Goal: Transaction & Acquisition: Purchase product/service

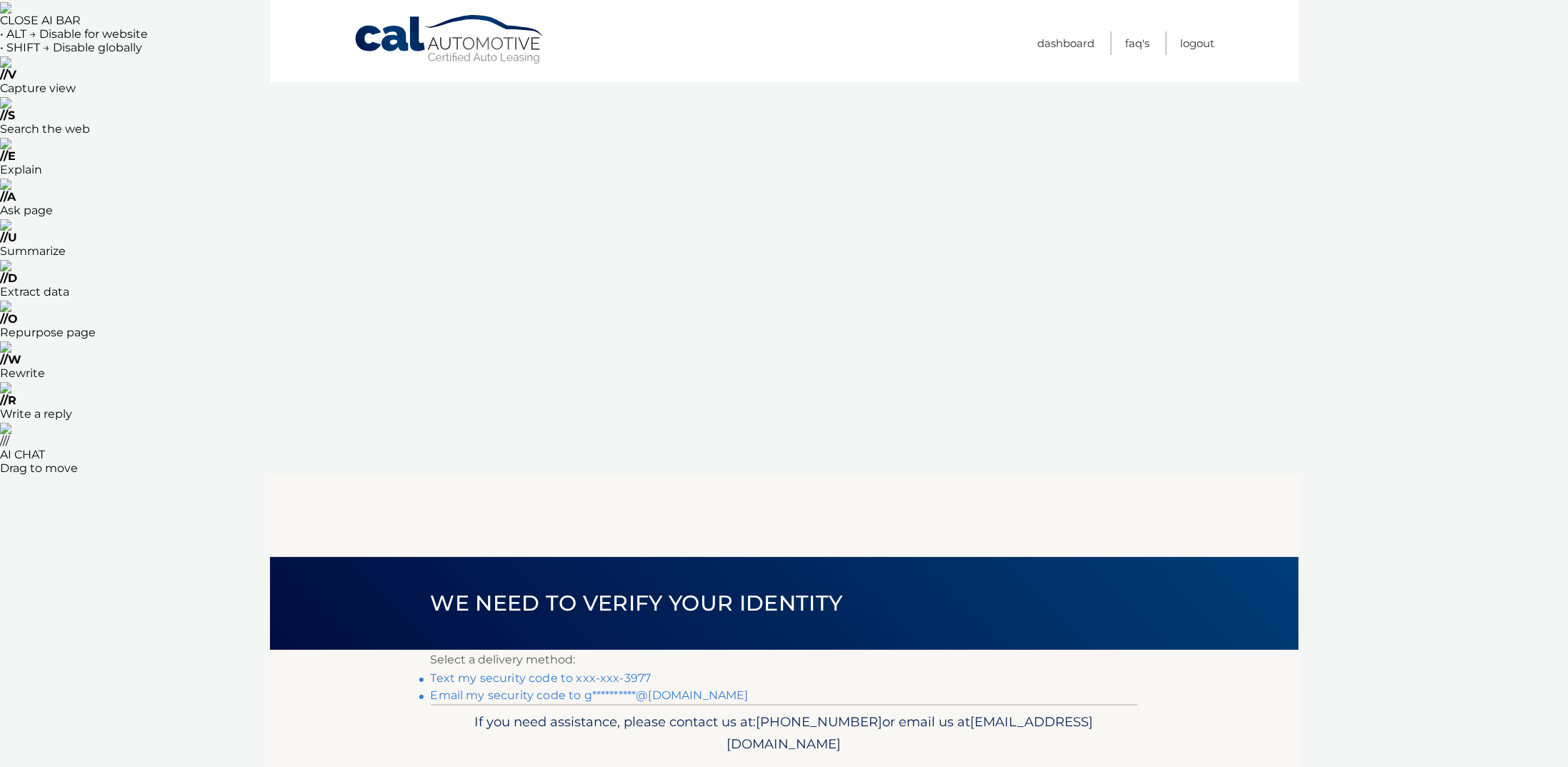
click at [561, 672] on link "Text my security code to xxx-xxx-3977" at bounding box center [541, 678] width 221 height 14
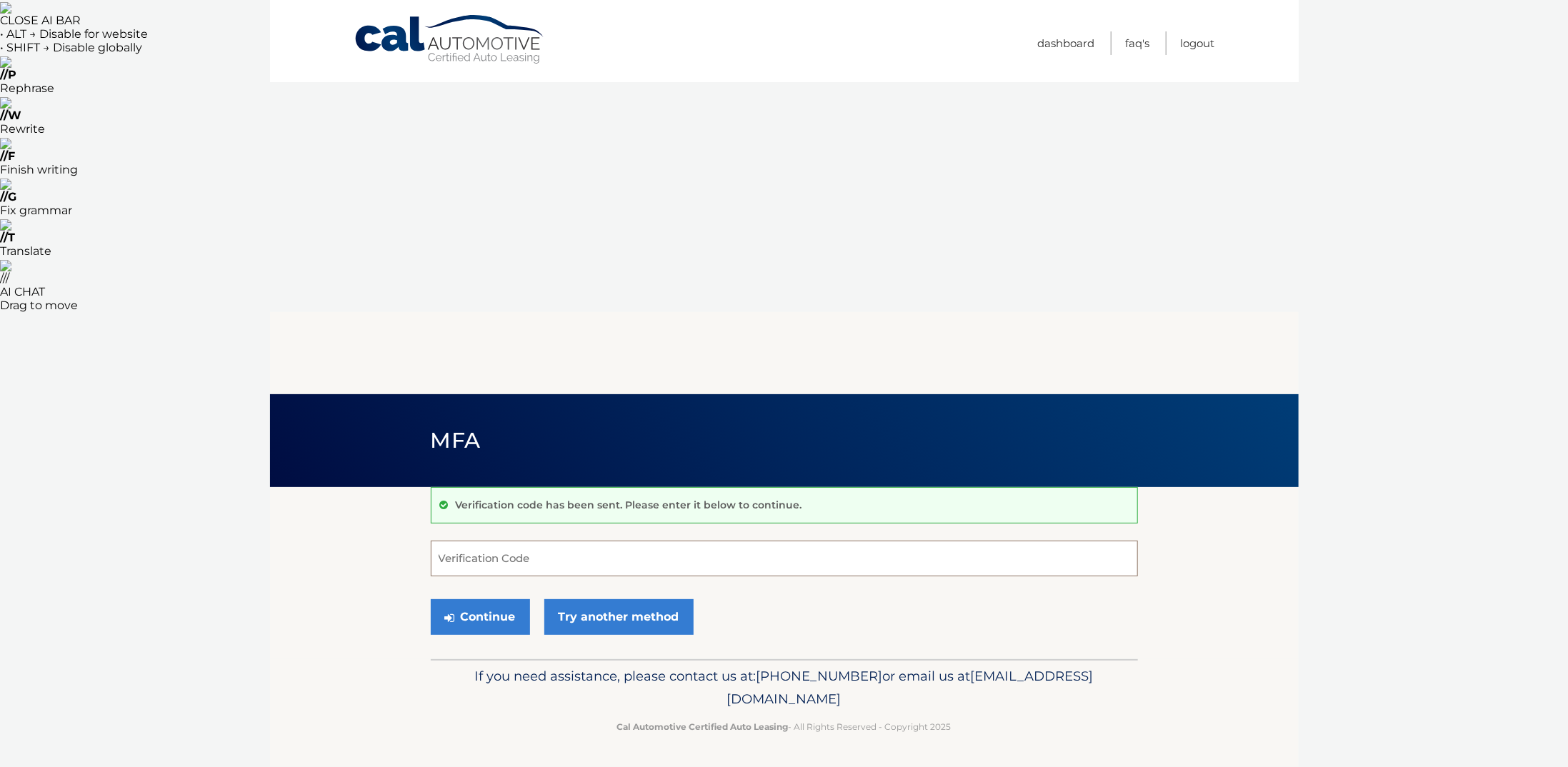
click at [501, 541] on input "Verification Code" at bounding box center [784, 559] width 707 height 35
type input "706185"
click at [496, 600] on button "Continue" at bounding box center [480, 618] width 99 height 35
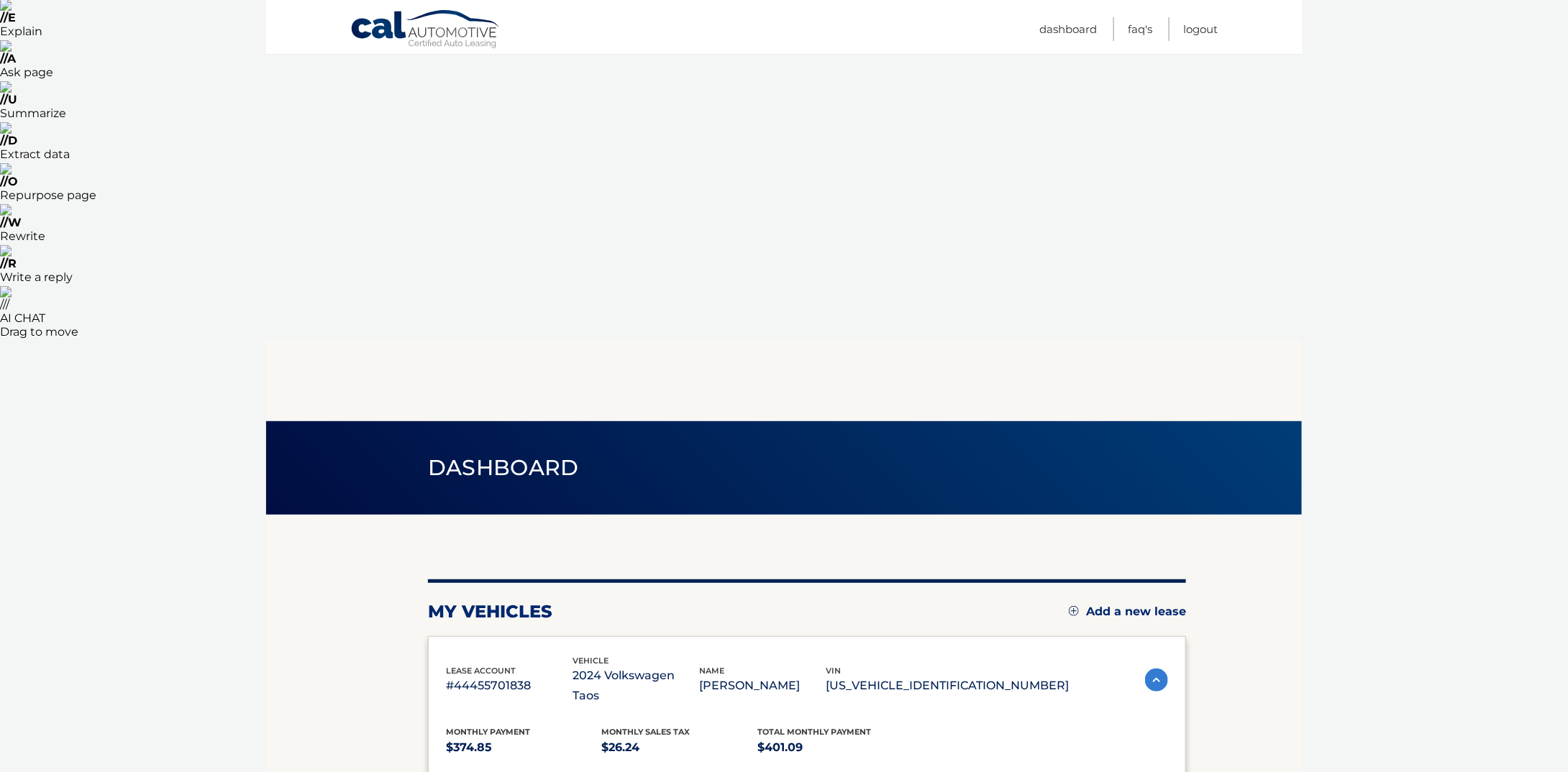
scroll to position [144, 0]
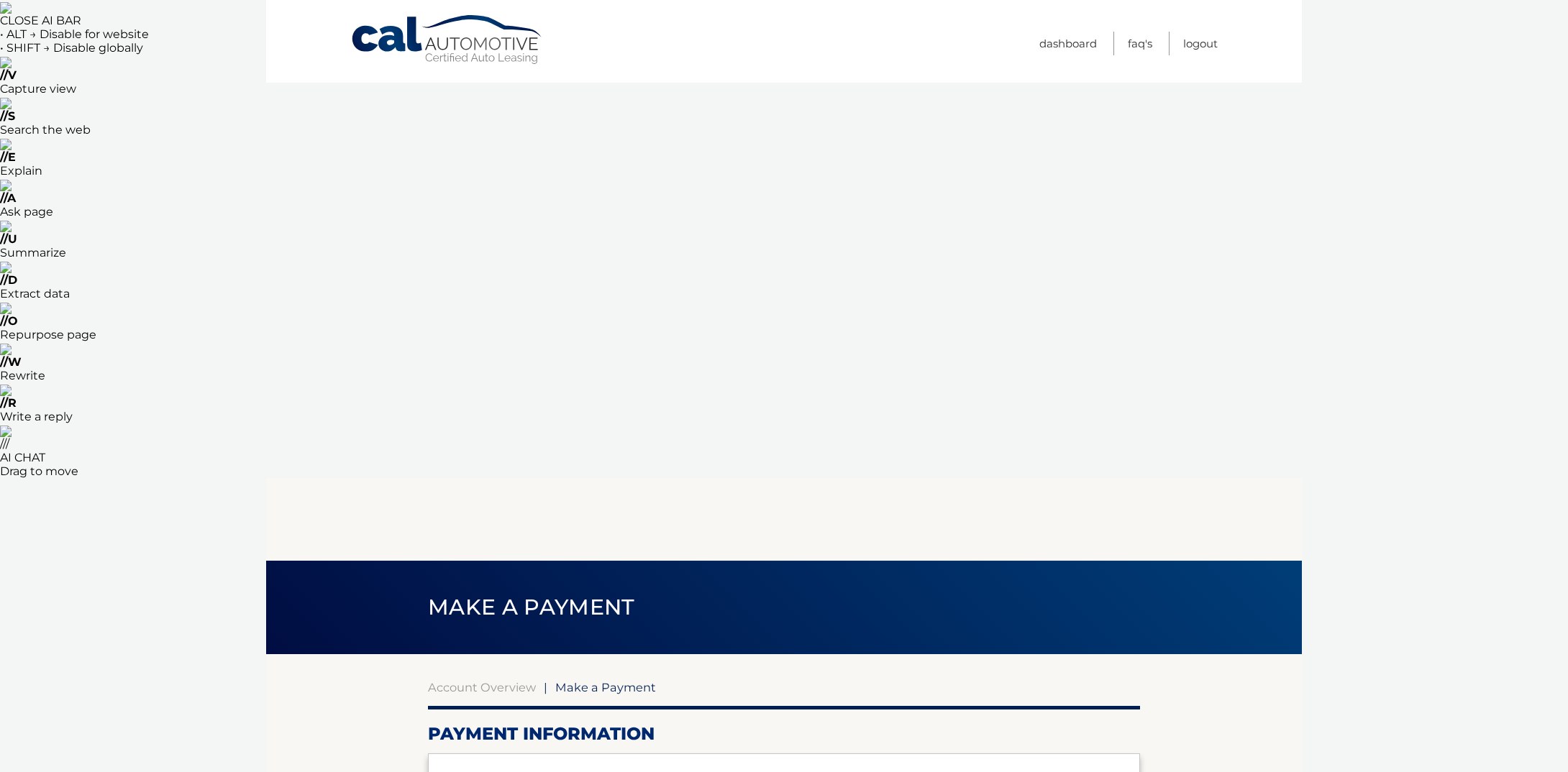
select select "MDE5YTQwYTEtNDc4Zi00YzYyLThlZGUtZWU2MjUzOTUyMmJj"
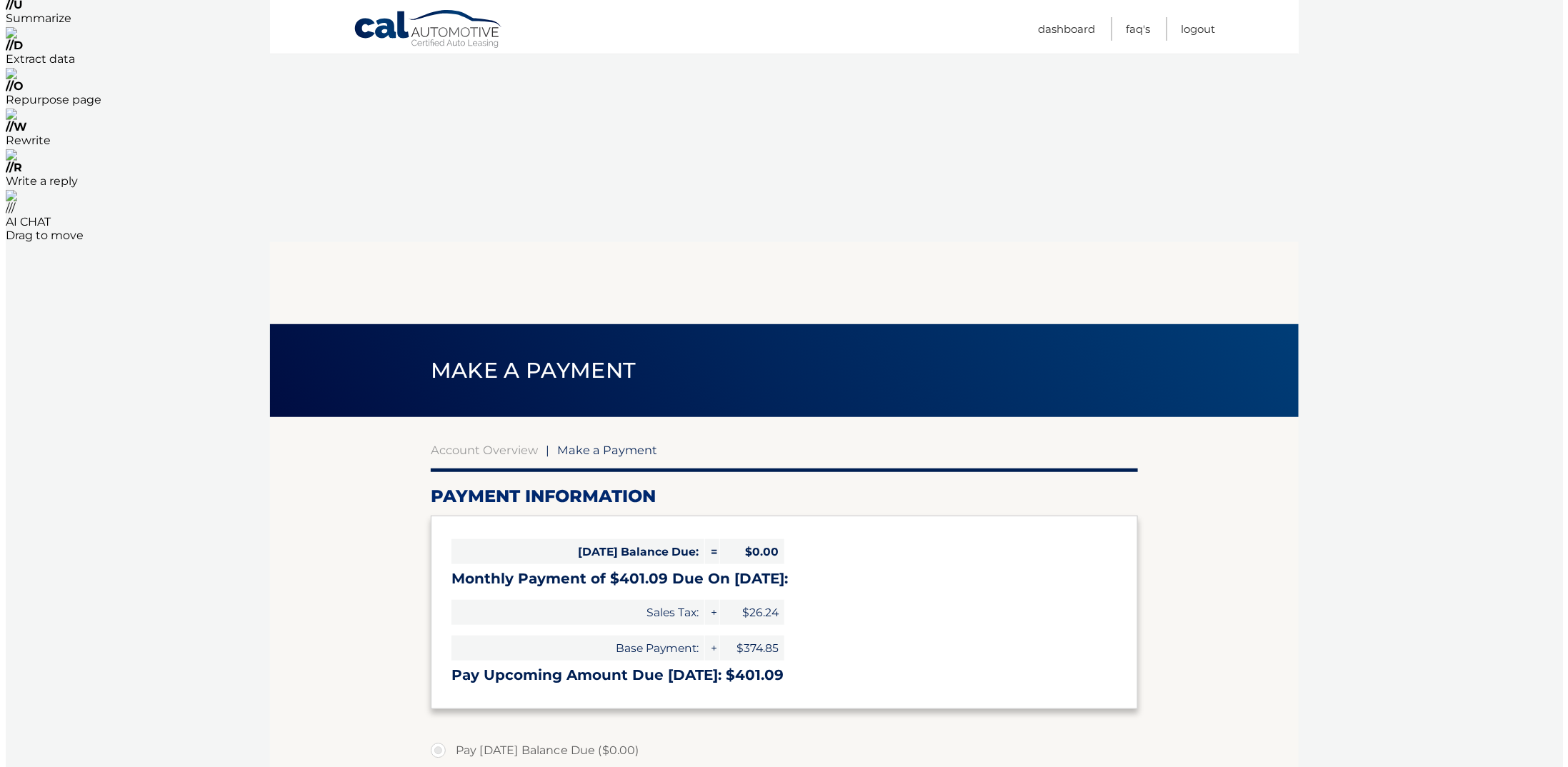
scroll to position [253, 0]
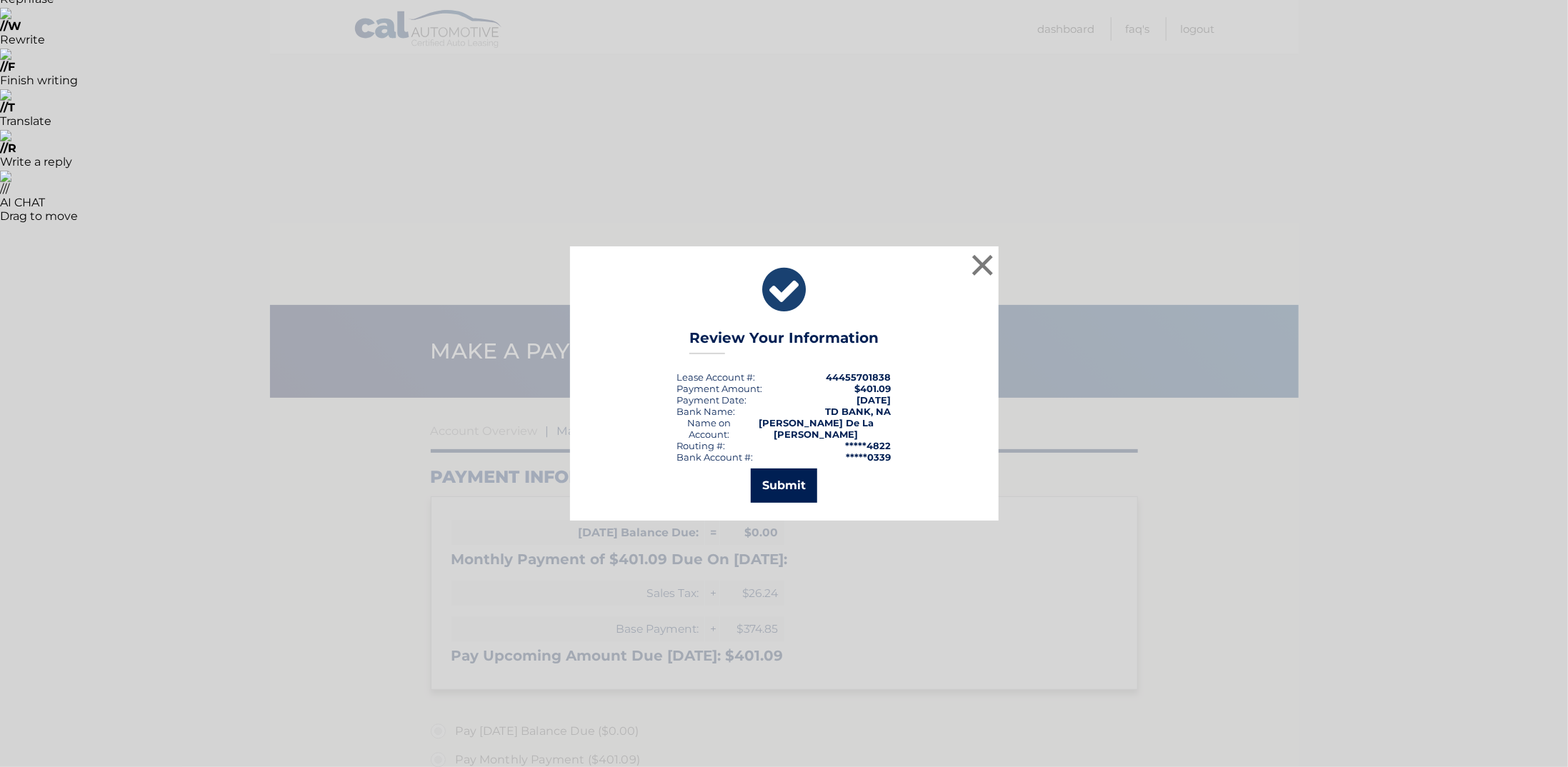
click at [787, 491] on button "Submit" at bounding box center [784, 486] width 67 height 34
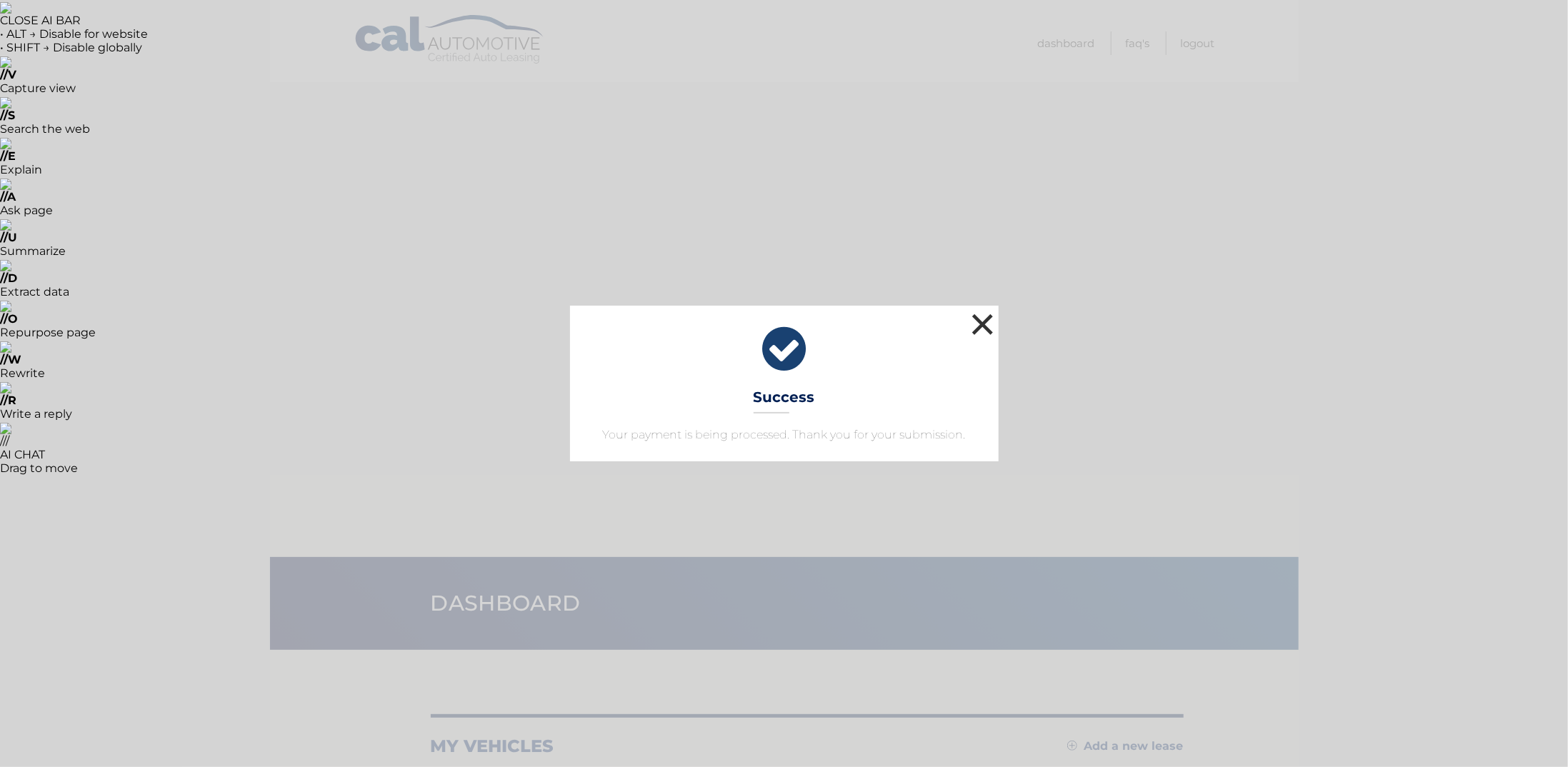
click at [987, 321] on button "×" at bounding box center [982, 324] width 29 height 29
